Goal: Transaction & Acquisition: Obtain resource

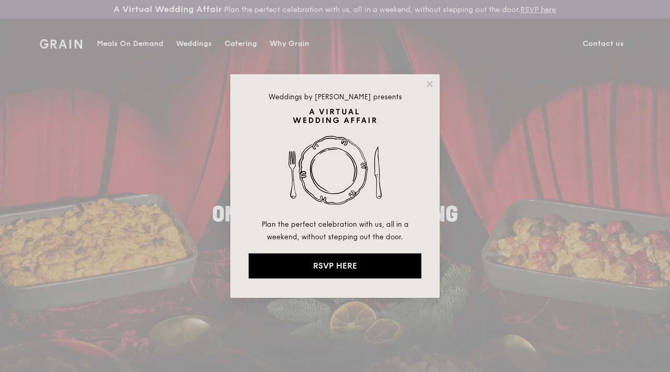
click at [240, 41] on div "Weddings by [PERSON_NAME] presents Plan the perfect celebration with us, all in…" at bounding box center [335, 186] width 670 height 372
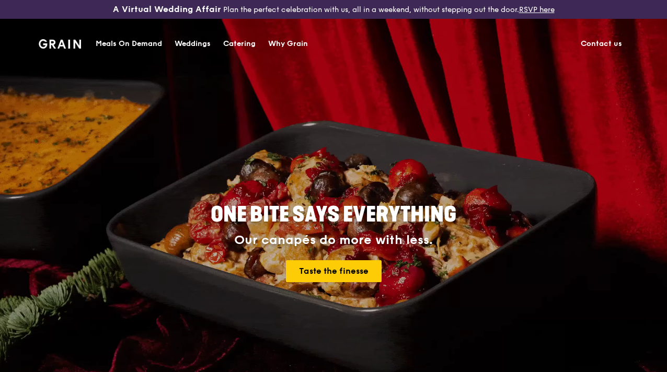
click at [253, 43] on div "Catering" at bounding box center [239, 43] width 32 height 31
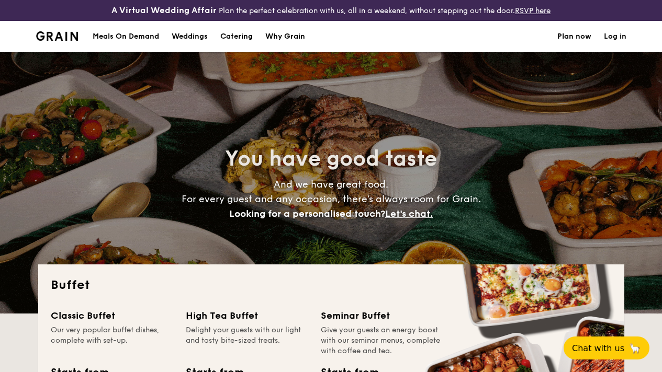
select select
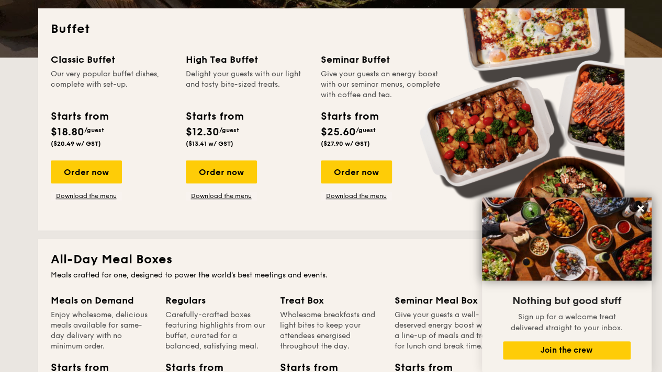
scroll to position [250, 0]
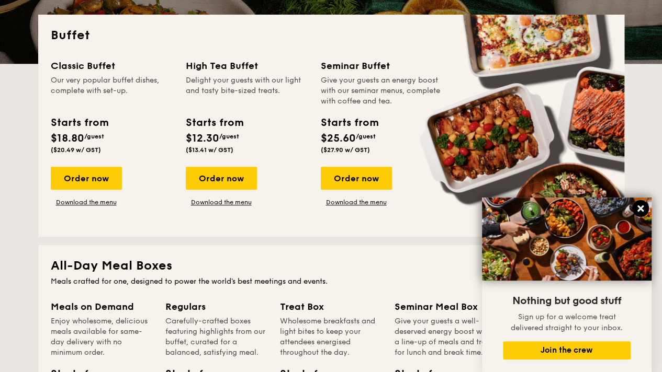
click at [632, 207] on button at bounding box center [640, 208] width 17 height 17
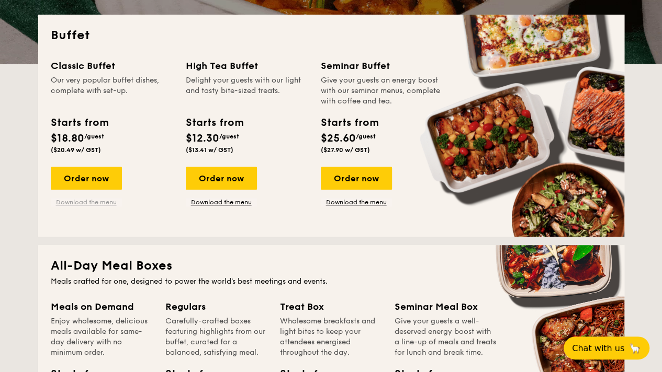
click at [101, 207] on link "Download the menu" at bounding box center [86, 202] width 71 height 8
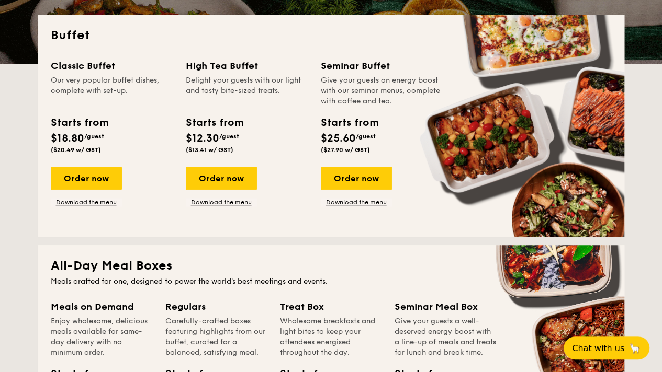
scroll to position [0, 0]
